Goal: Task Accomplishment & Management: Manage account settings

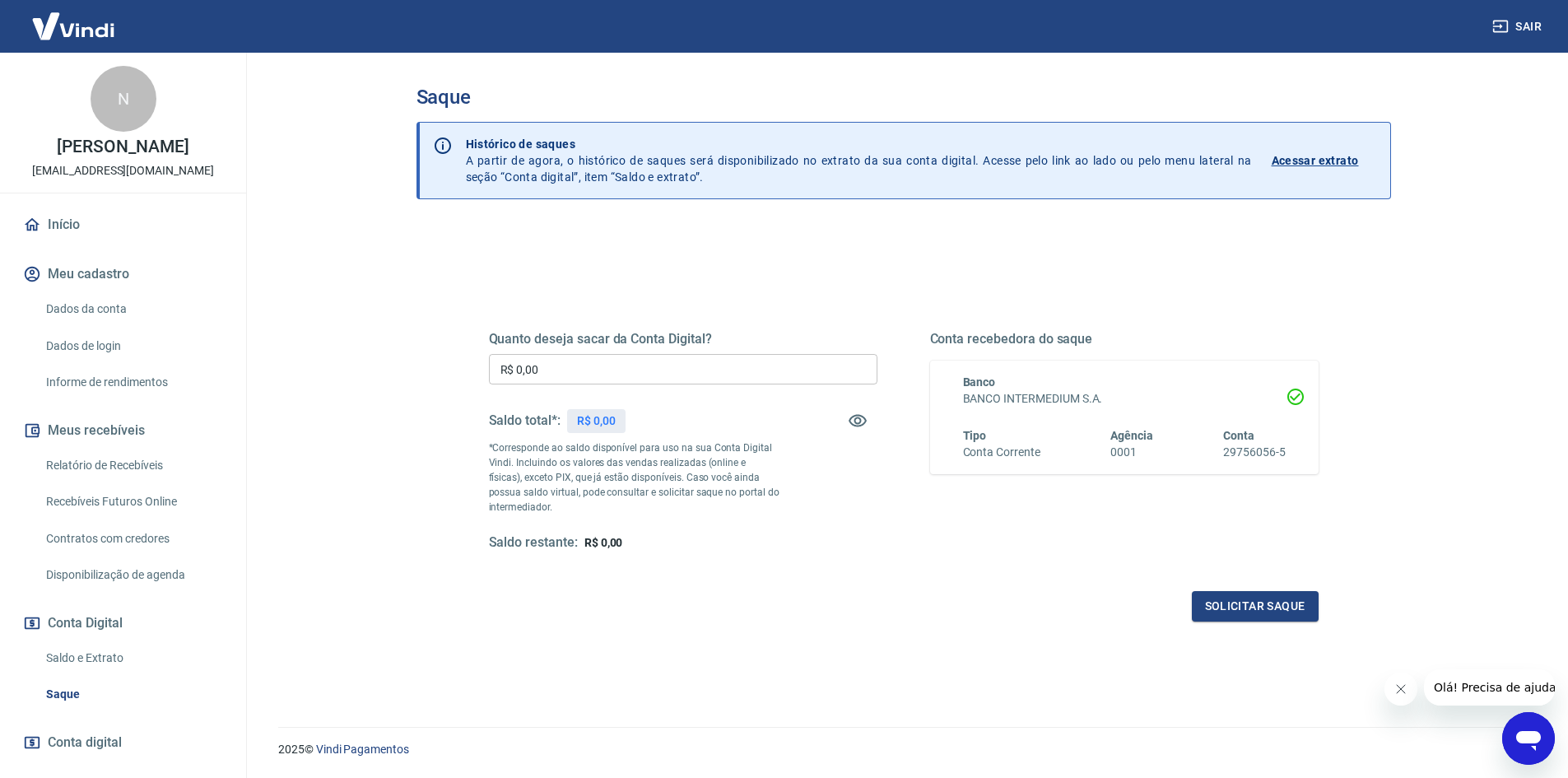
drag, startPoint x: 384, startPoint y: 377, endPoint x: 475, endPoint y: 129, distance: 264.2
click at [387, 375] on div "Saque Histórico de saques A partir de agora, o histórico de saques será disponi…" at bounding box center [904, 379] width 1054 height 654
